Goal: Task Accomplishment & Management: Manage account settings

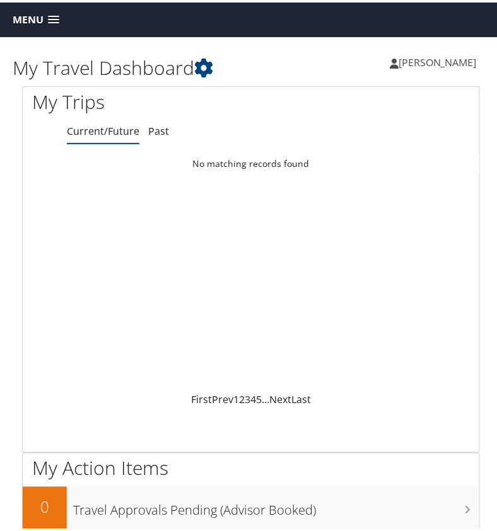
click at [40, 11] on span "Menu" at bounding box center [28, 17] width 31 height 12
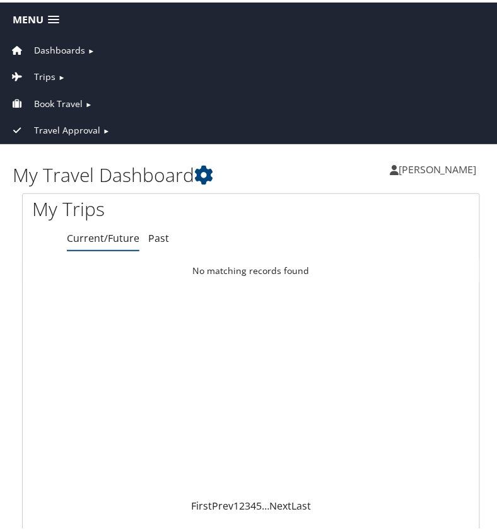
click at [88, 123] on span "Travel Approval" at bounding box center [67, 128] width 66 height 14
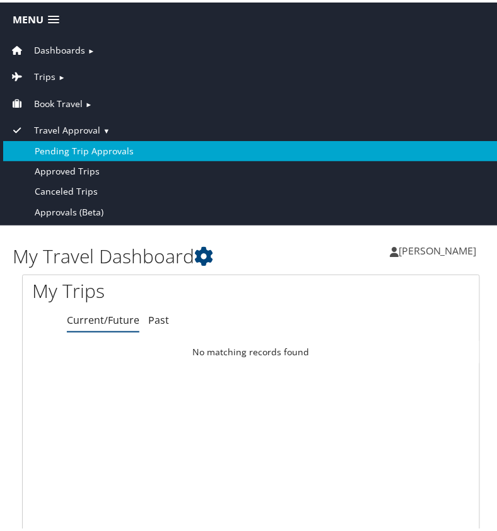
click at [107, 147] on link "Pending Trip Approvals" at bounding box center [250, 149] width 495 height 20
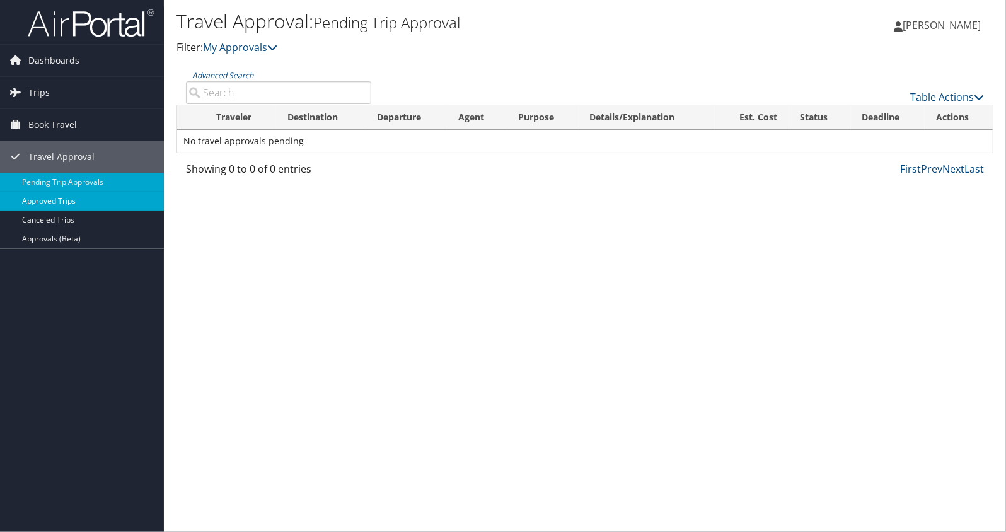
click at [78, 200] on link "Approved Trips" at bounding box center [82, 201] width 164 height 19
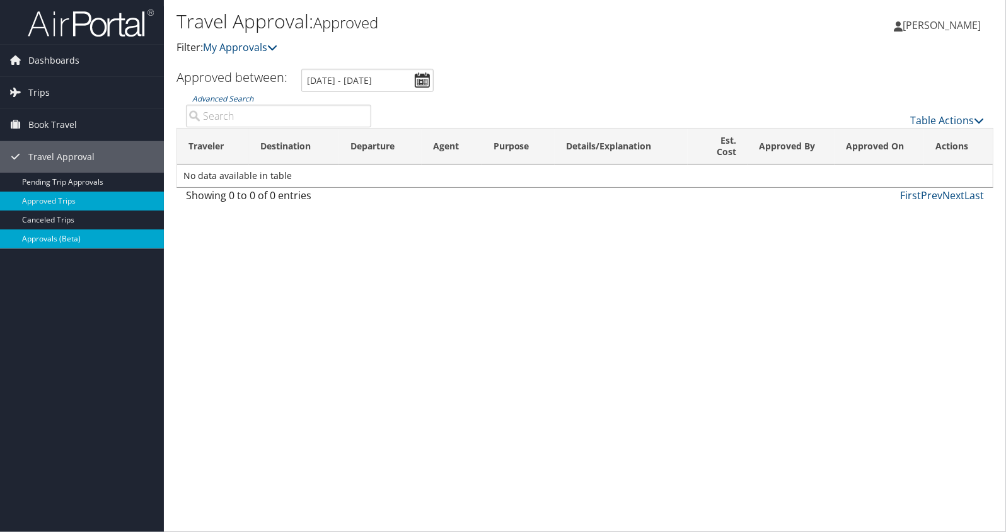
click at [42, 229] on link "Approvals (Beta)" at bounding box center [82, 238] width 164 height 19
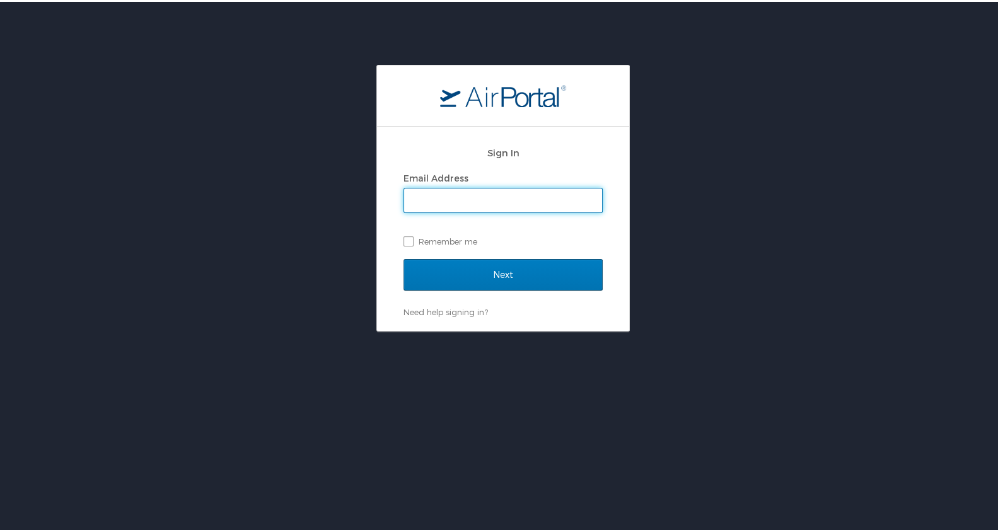
type input "jbooth@thrivebr.org"
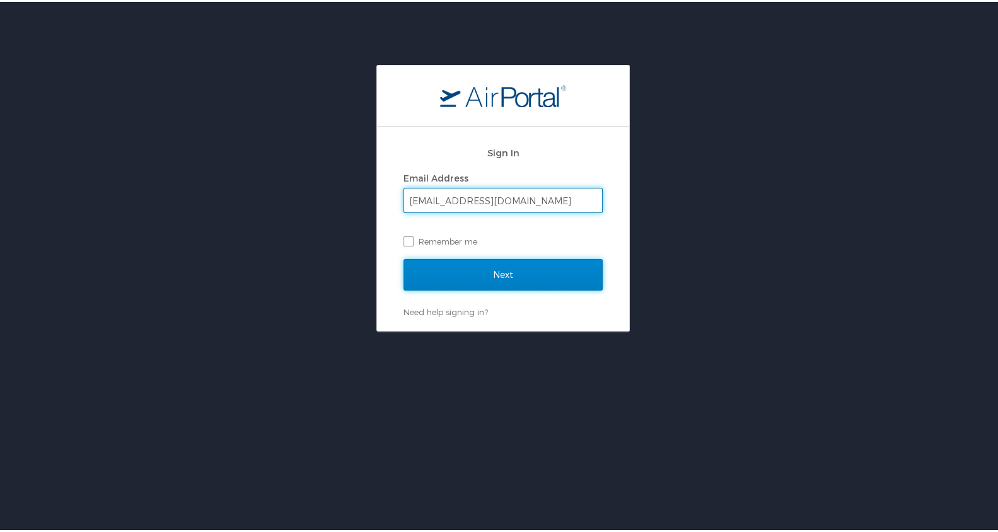
click at [443, 268] on input "Next" at bounding box center [502, 273] width 199 height 32
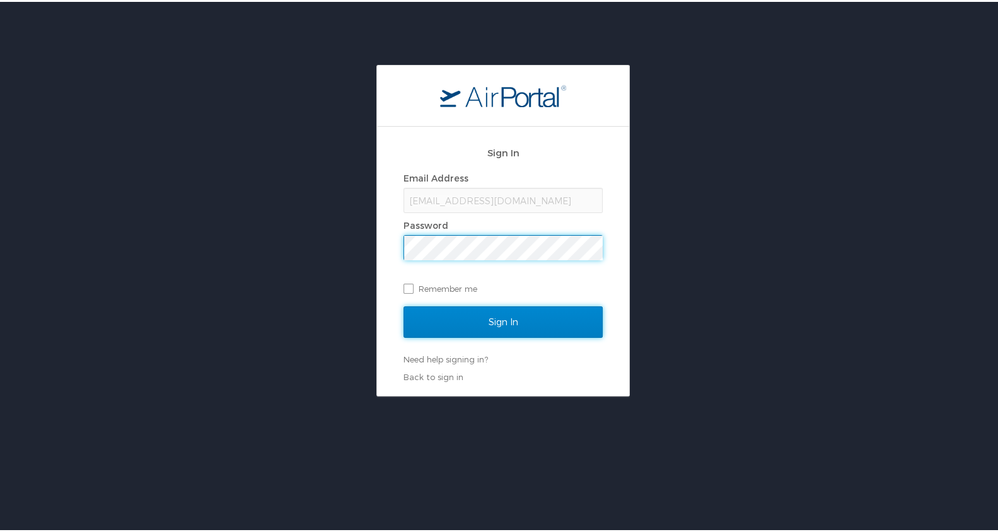
click at [493, 309] on input "Sign In" at bounding box center [502, 320] width 199 height 32
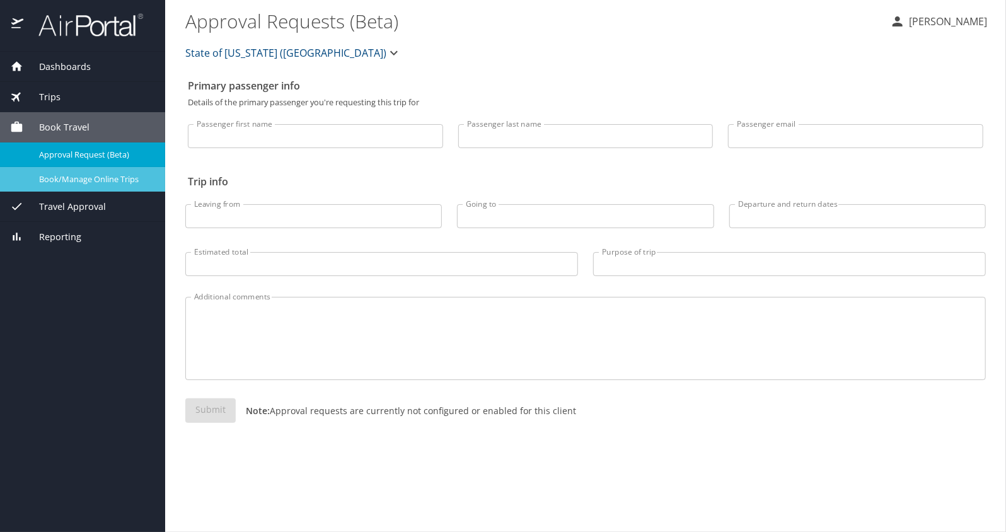
click at [85, 182] on span "Book/Manage Online Trips" at bounding box center [94, 179] width 111 height 12
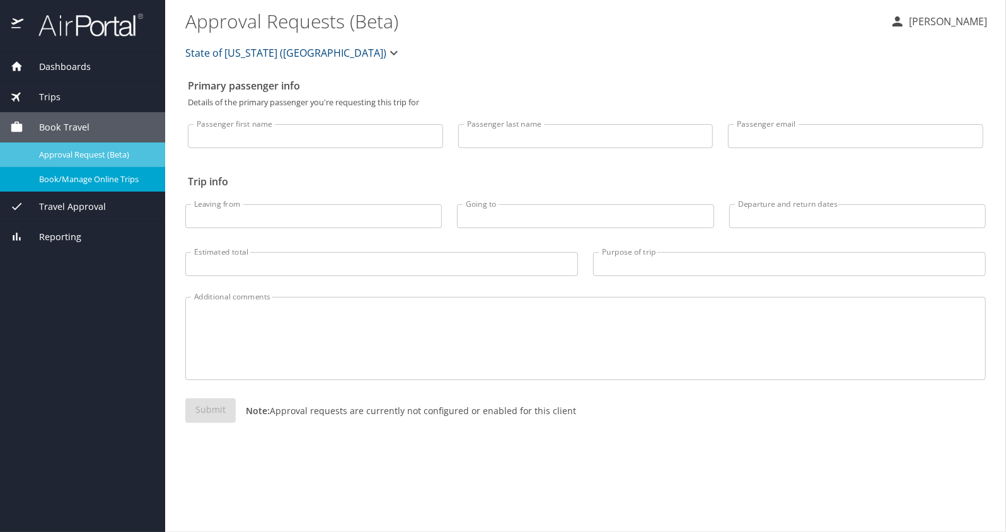
click at [105, 151] on span "Approval Request (Beta)" at bounding box center [94, 155] width 111 height 12
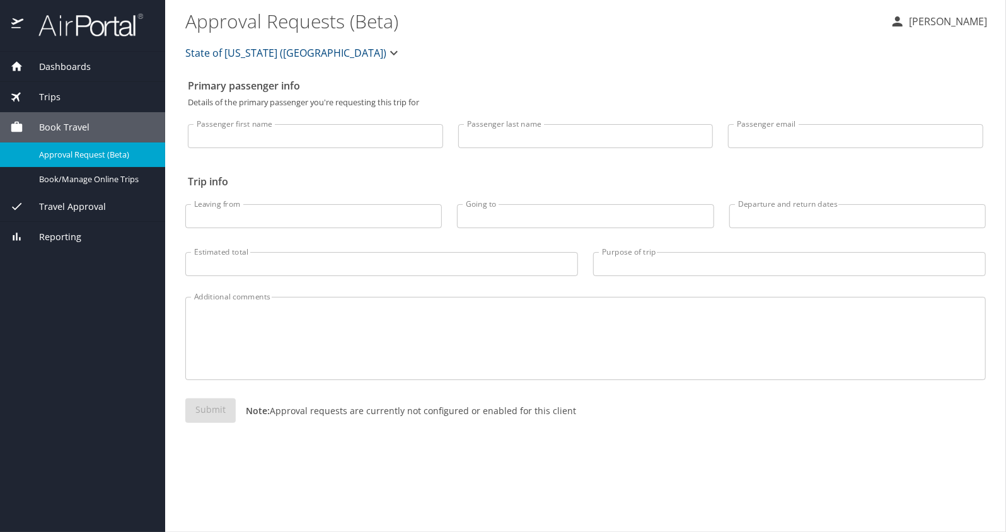
click at [93, 99] on div "Trips" at bounding box center [82, 97] width 145 height 14
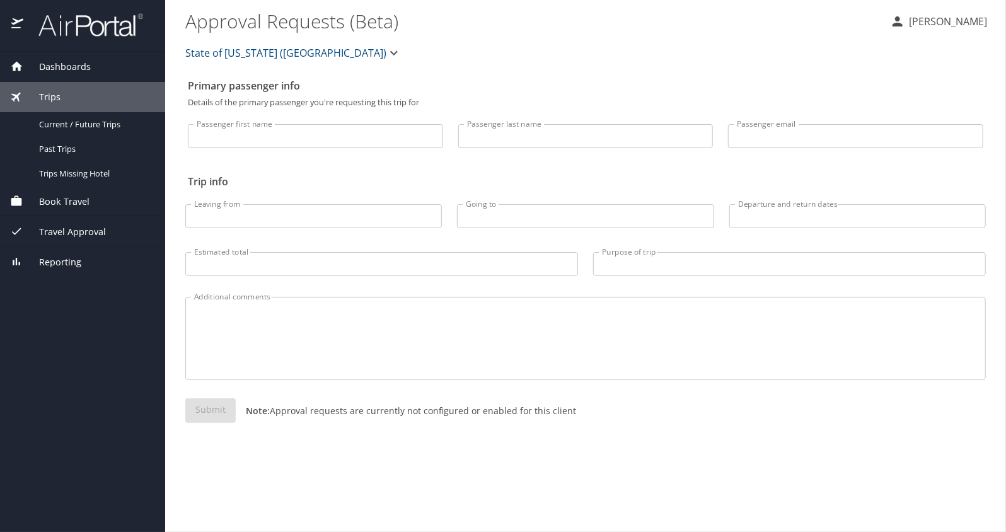
click at [92, 231] on span "Travel Approval" at bounding box center [64, 232] width 83 height 14
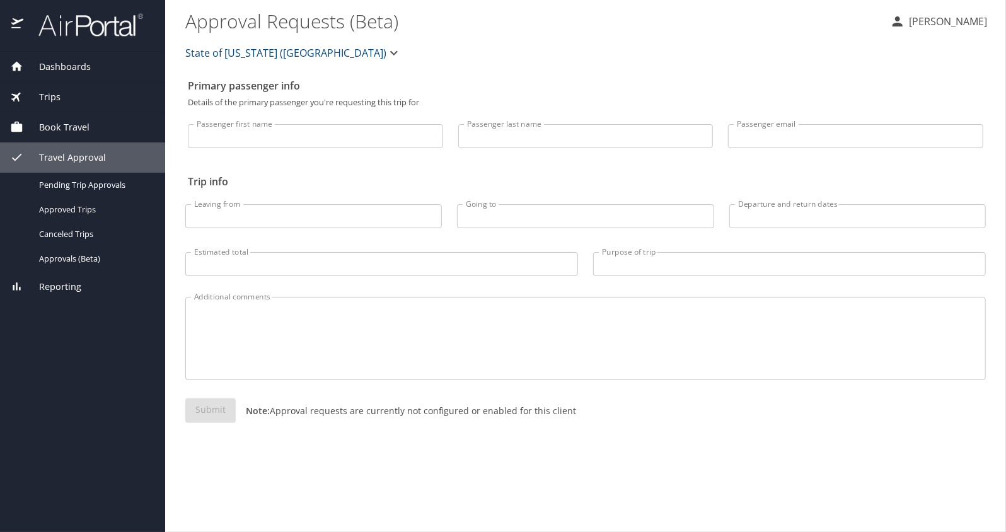
click at [81, 285] on div "Reporting" at bounding box center [82, 287] width 145 height 14
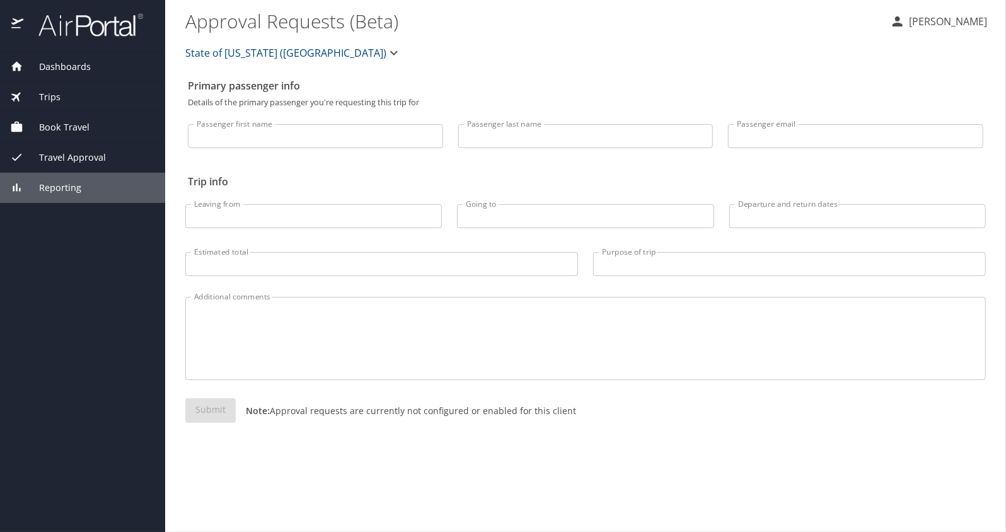
click at [99, 156] on span "Travel Approval" at bounding box center [64, 158] width 83 height 14
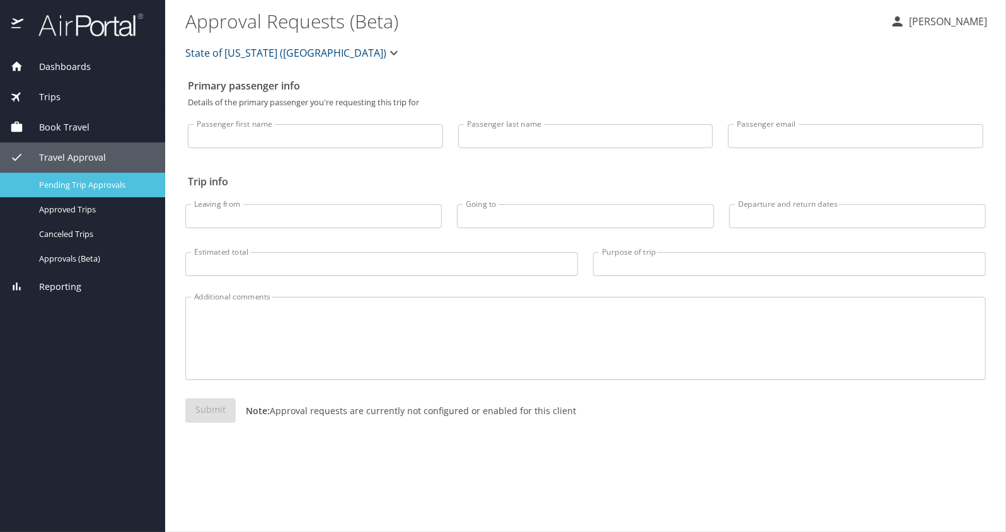
click at [96, 191] on div "Pending Trip Approvals" at bounding box center [82, 185] width 145 height 14
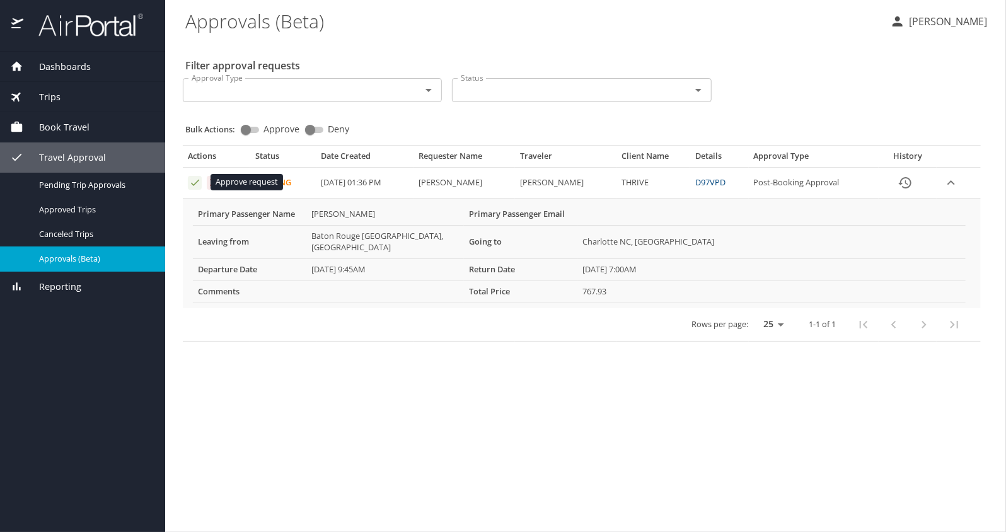
click at [194, 183] on icon "Approval table" at bounding box center [195, 183] width 8 height 6
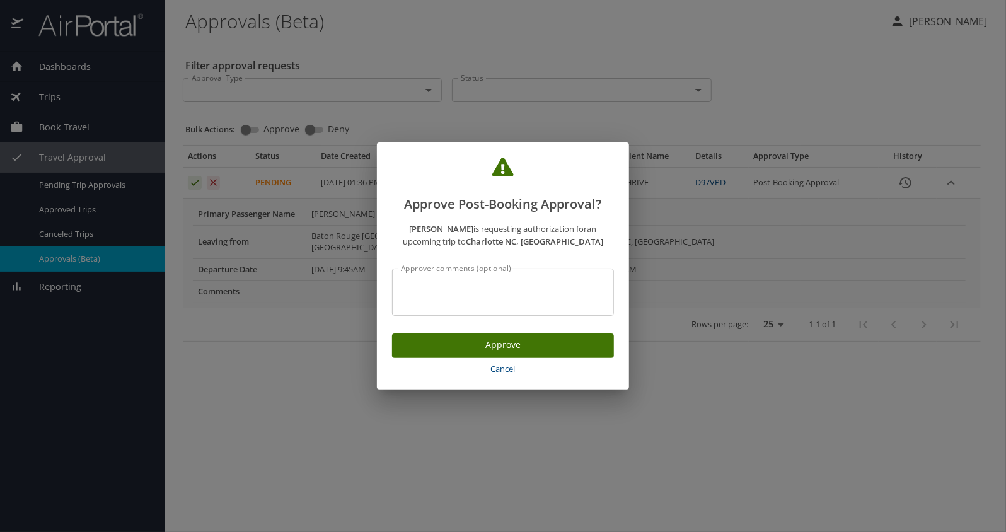
click at [471, 345] on span "Approve" at bounding box center [503, 345] width 202 height 16
